Goal: Browse casually: Explore the website without a specific task or goal

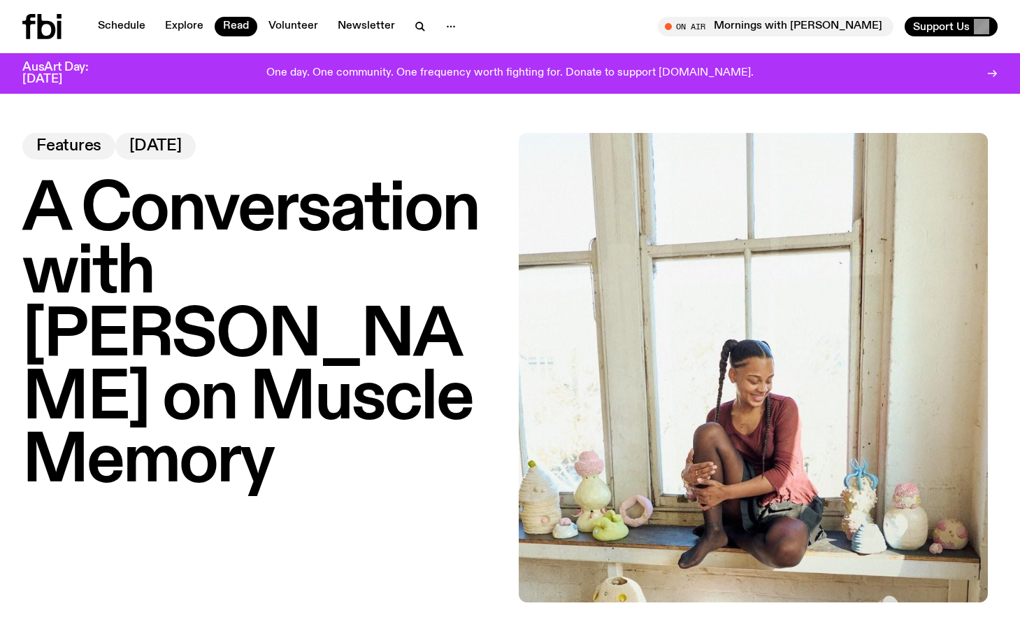
click at [55, 25] on icon at bounding box center [41, 26] width 39 height 25
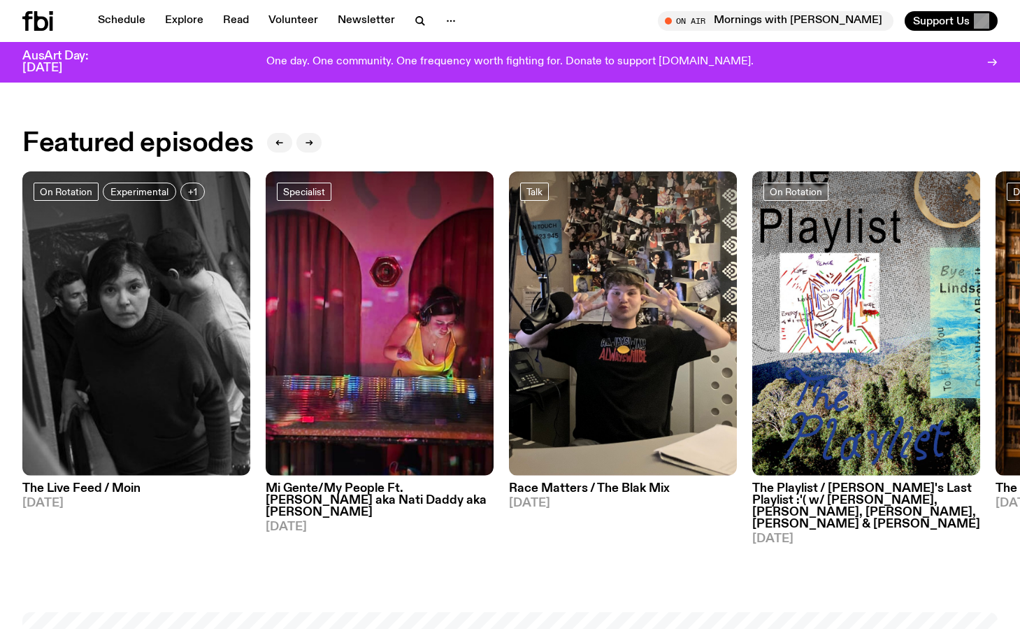
scroll to position [622, 0]
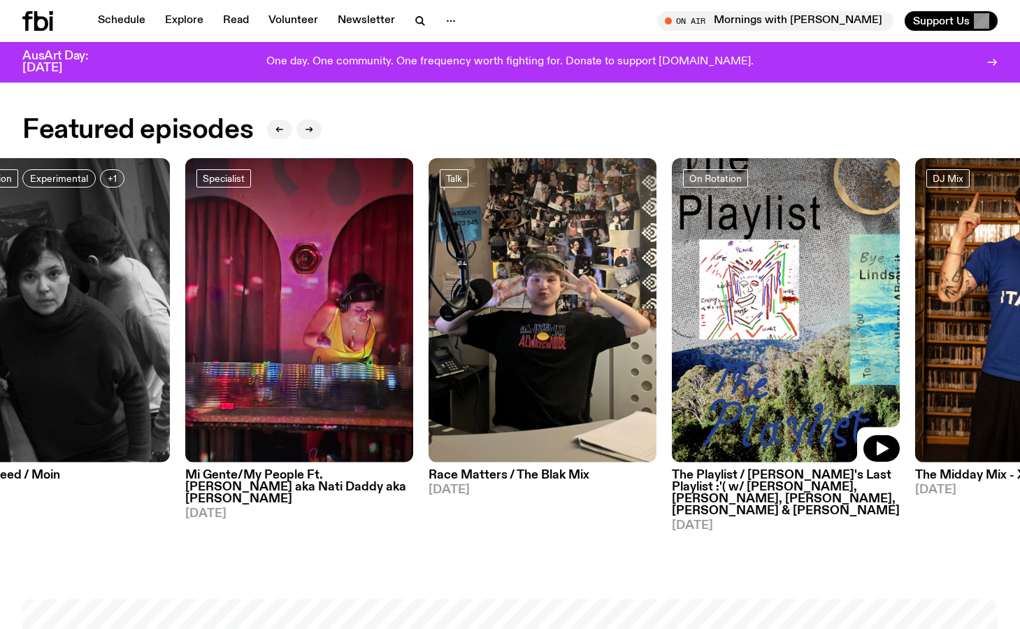
drag, startPoint x: 871, startPoint y: 338, endPoint x: 321, endPoint y: 357, distance: 550.1
click at [672, 357] on img at bounding box center [786, 310] width 228 height 304
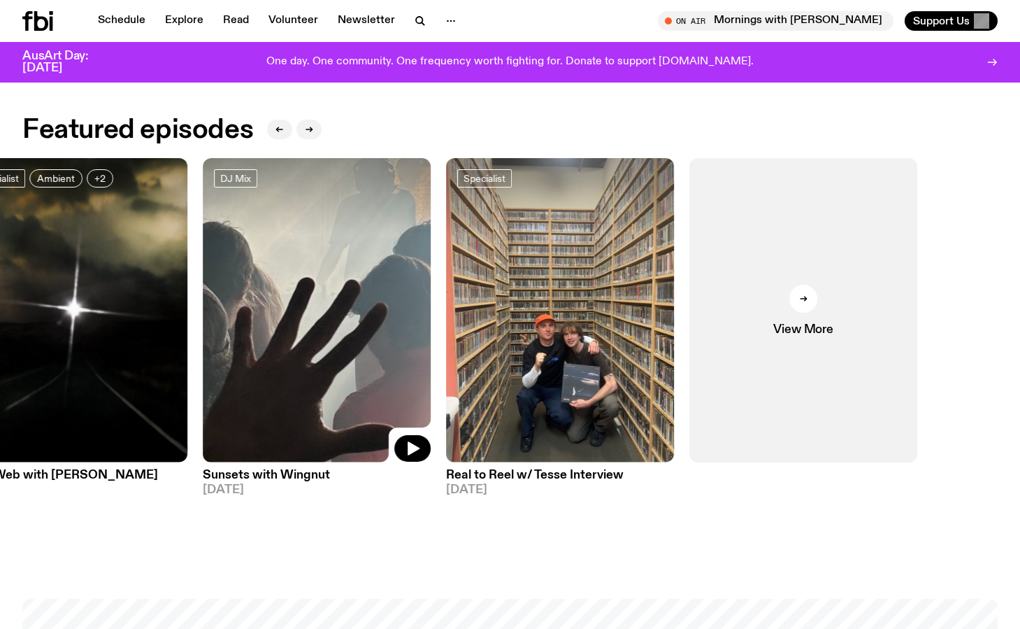
drag, startPoint x: 859, startPoint y: 366, endPoint x: 217, endPoint y: 373, distance: 642.1
click at [217, 373] on img at bounding box center [317, 310] width 228 height 304
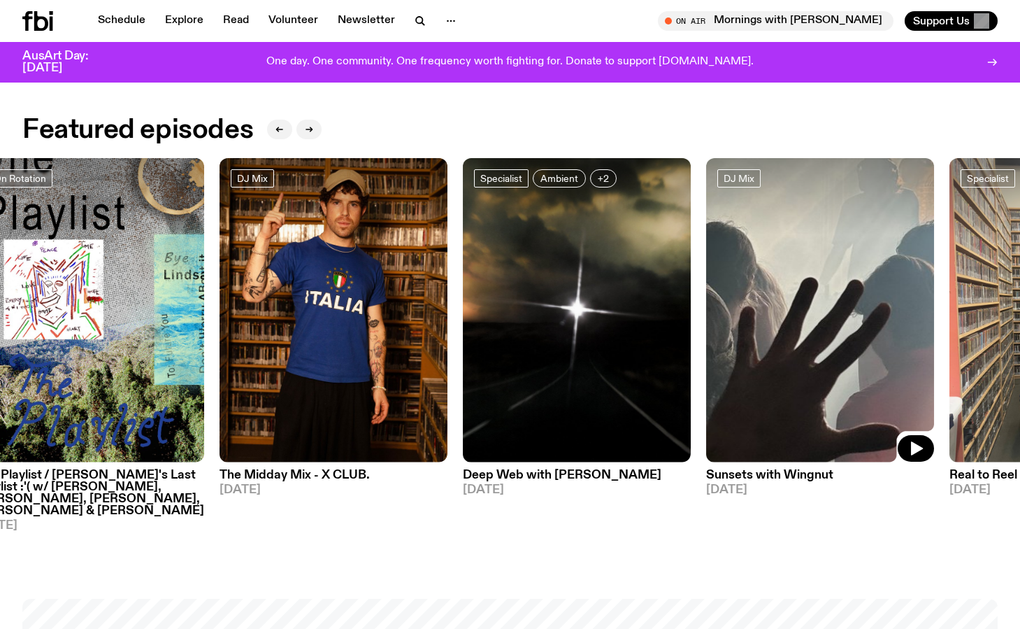
drag, startPoint x: 385, startPoint y: 355, endPoint x: 907, endPoint y: 362, distance: 522.5
click at [907, 362] on img at bounding box center [820, 310] width 228 height 304
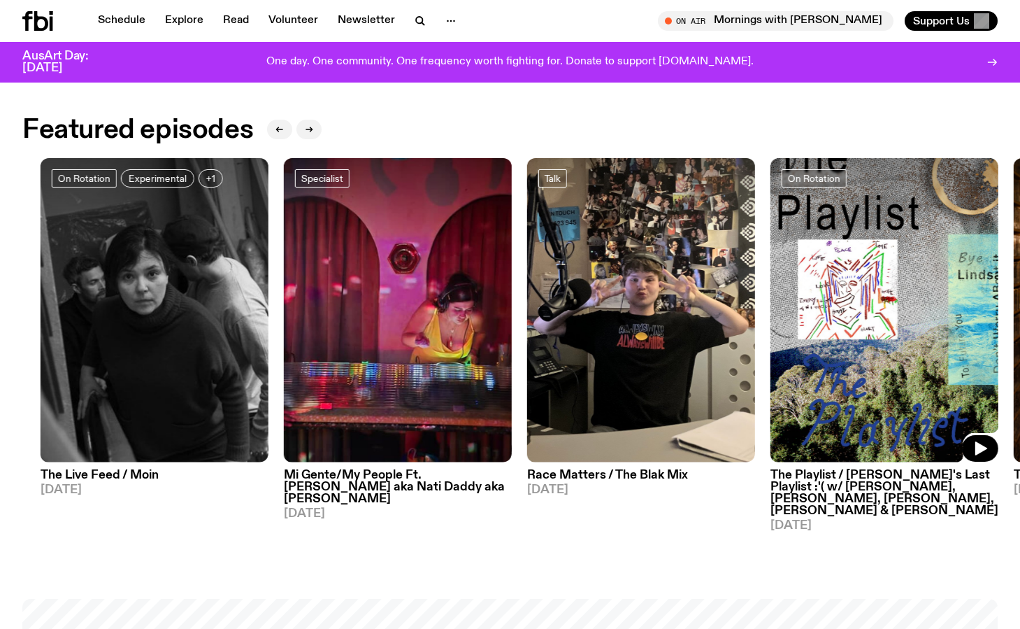
drag, startPoint x: 460, startPoint y: 317, endPoint x: 995, endPoint y: 305, distance: 535.9
click at [995, 305] on img at bounding box center [885, 310] width 228 height 304
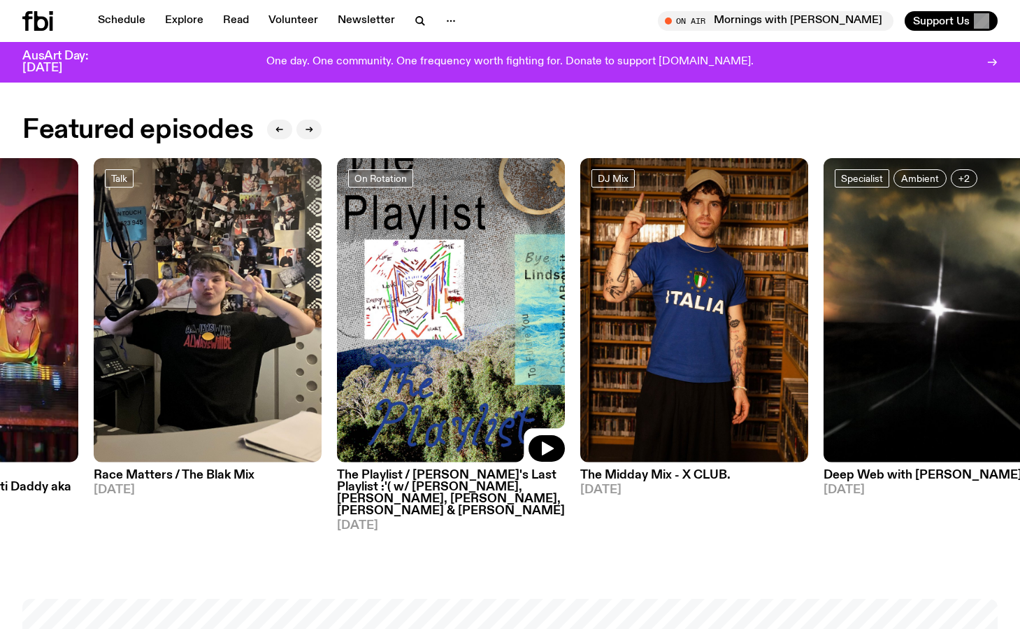
drag, startPoint x: 962, startPoint y: 310, endPoint x: 480, endPoint y: 309, distance: 481.9
click at [486, 310] on img at bounding box center [451, 310] width 228 height 304
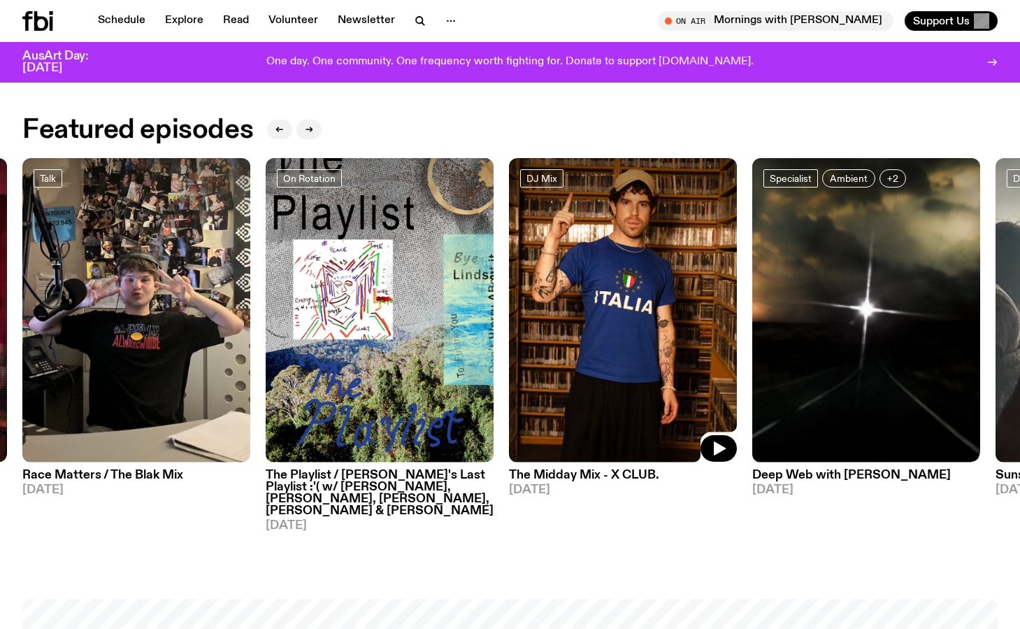
click at [709, 444] on button "button" at bounding box center [719, 448] width 36 height 27
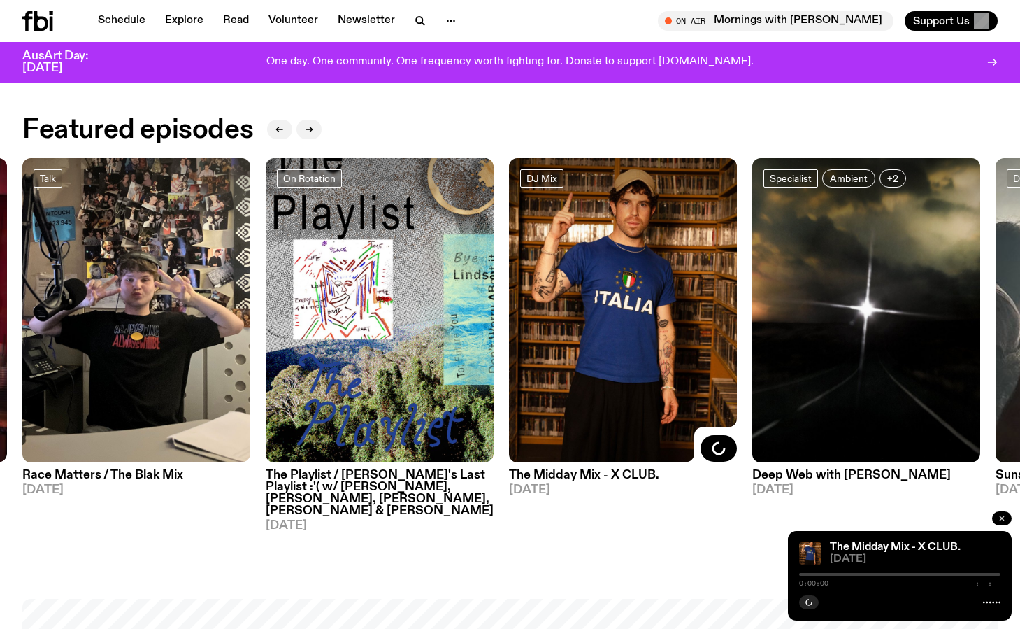
click at [1003, 515] on icon "button" at bounding box center [1002, 518] width 8 height 8
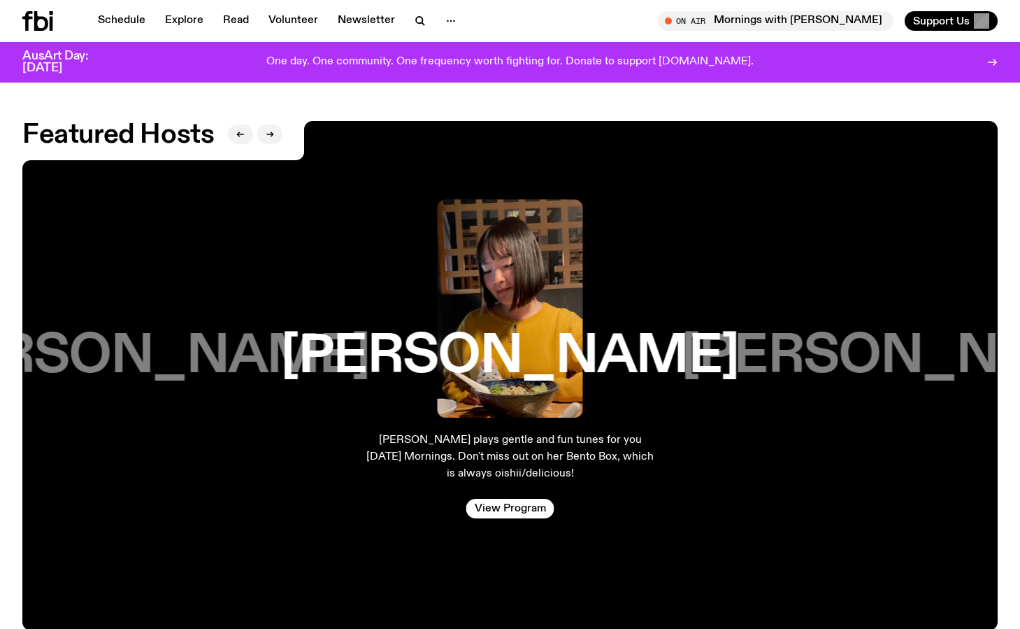
scroll to position [2258, 0]
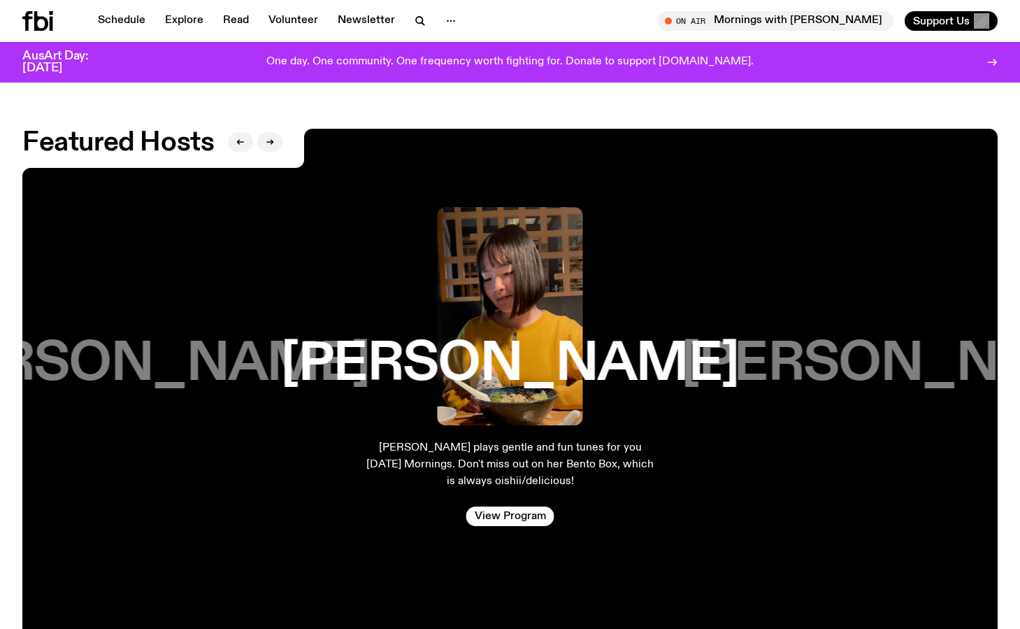
click at [864, 338] on h3 "[PERSON_NAME]" at bounding box center [911, 364] width 458 height 53
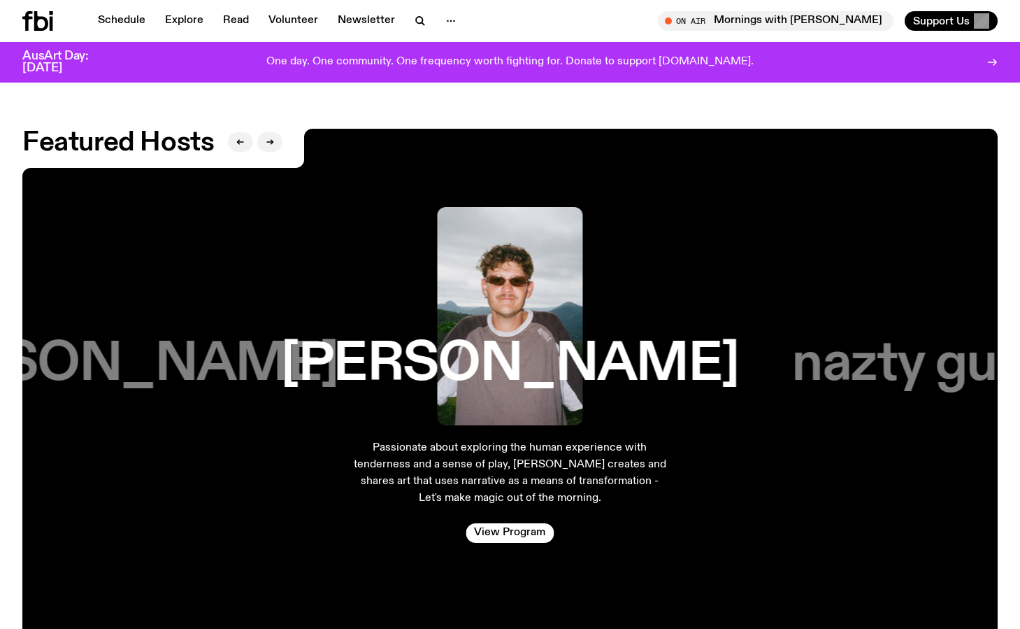
click at [901, 338] on h3 "nazty gurl" at bounding box center [910, 364] width 237 height 53
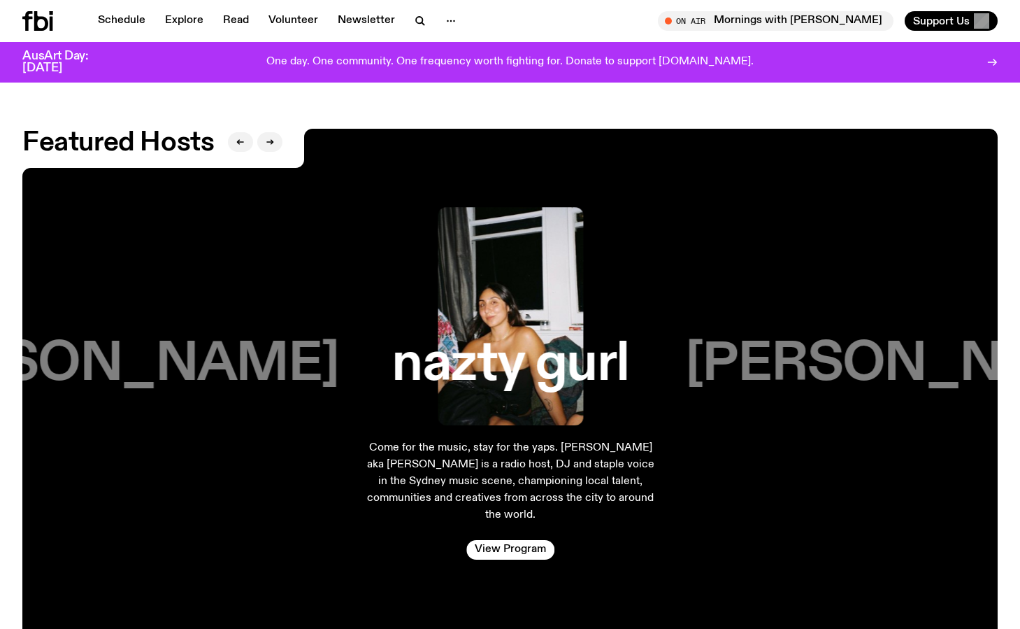
click at [901, 338] on h3 "[PERSON_NAME]" at bounding box center [914, 364] width 458 height 53
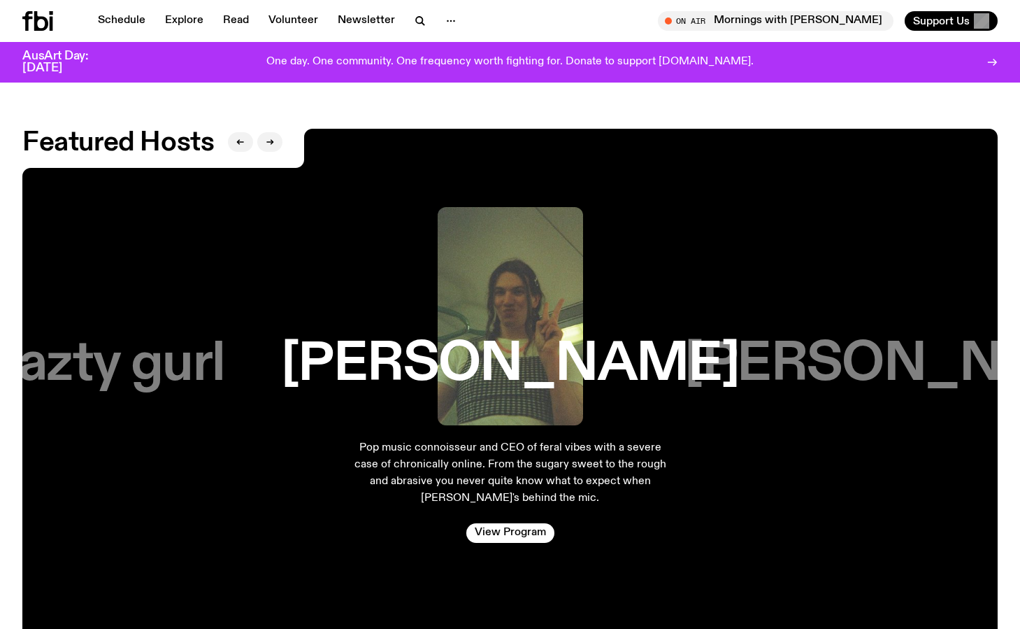
click at [901, 338] on h3 "[PERSON_NAME]" at bounding box center [914, 364] width 458 height 53
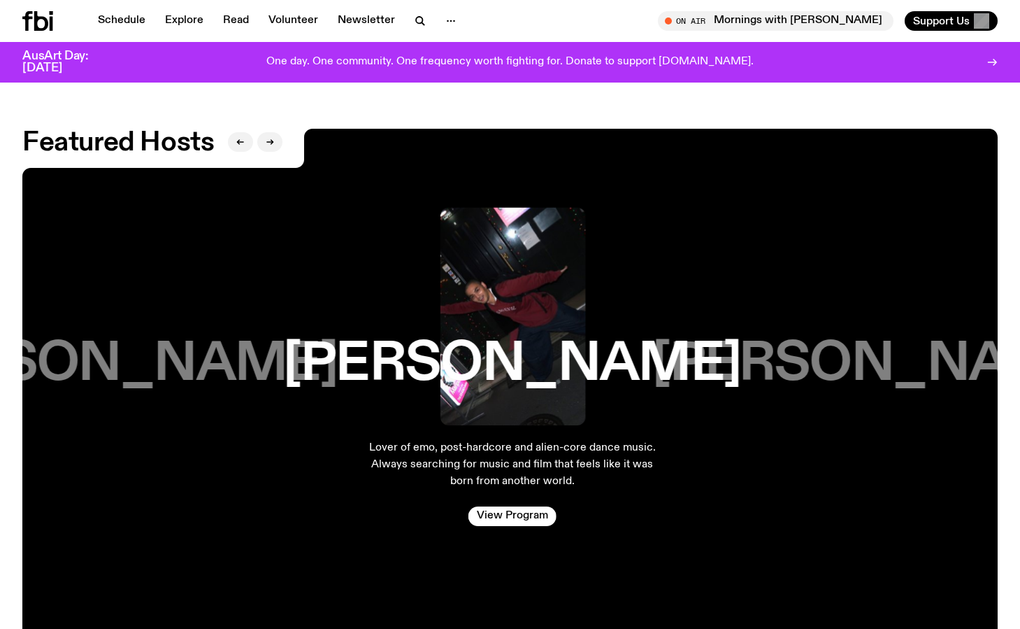
click at [901, 338] on h3 "[PERSON_NAME]" at bounding box center [882, 364] width 458 height 53
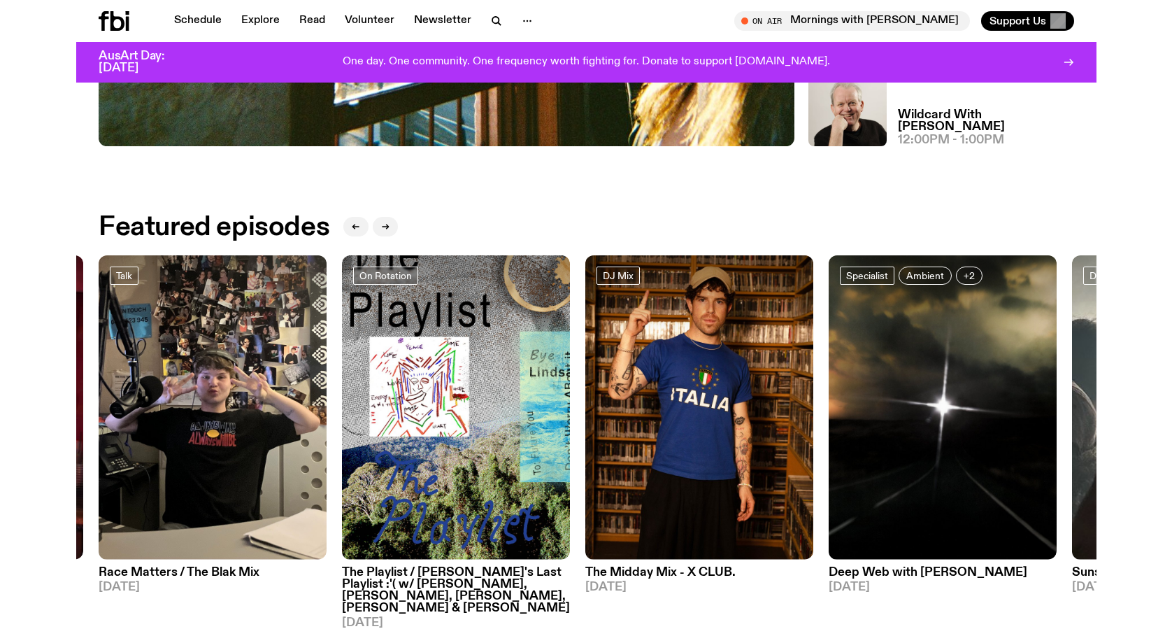
scroll to position [0, 0]
